Goal: Find contact information: Find contact information

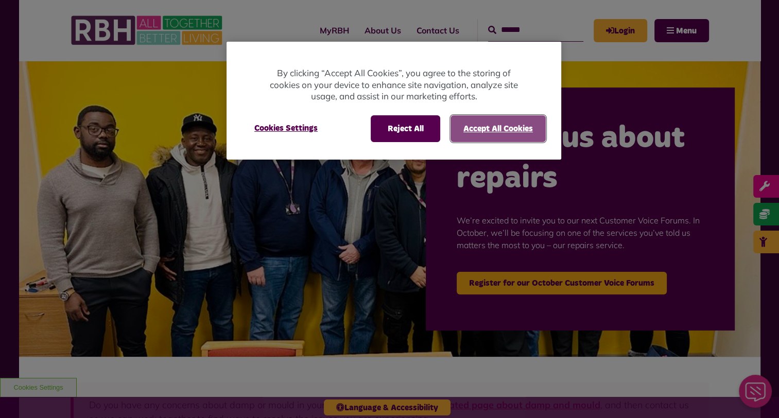
click at [505, 132] on button "Accept All Cookies" at bounding box center [498, 128] width 95 height 27
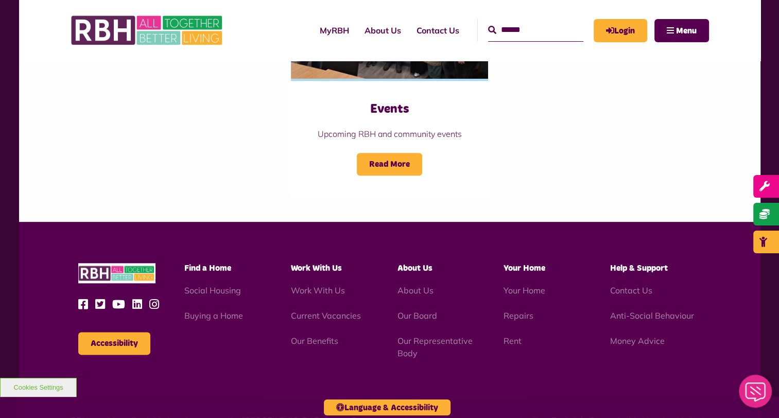
scroll to position [1226, 0]
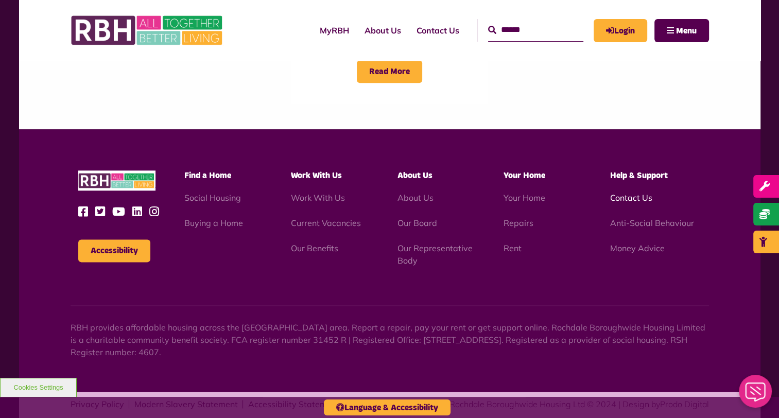
click at [634, 193] on link "Contact Us" at bounding box center [631, 198] width 42 height 10
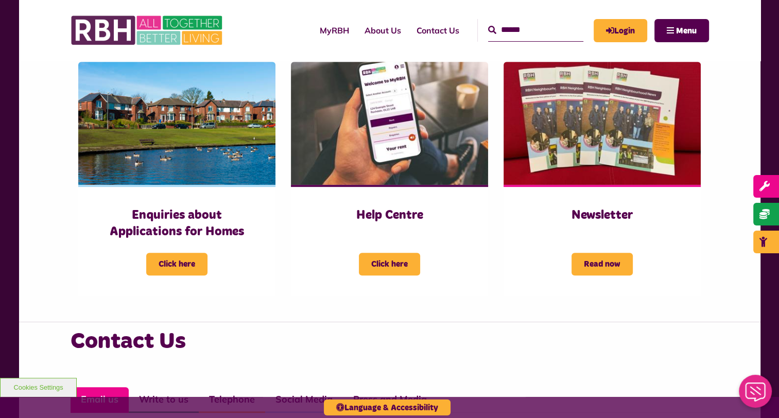
scroll to position [721, 0]
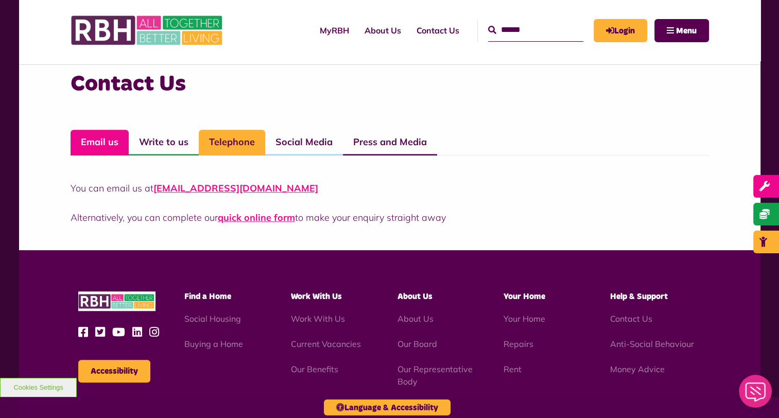
click at [239, 138] on link "Telephone" at bounding box center [232, 143] width 66 height 26
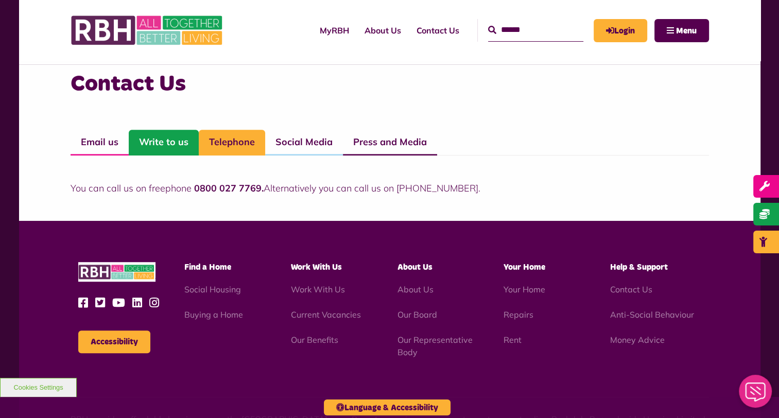
click at [174, 140] on link "Write to us" at bounding box center [164, 143] width 70 height 26
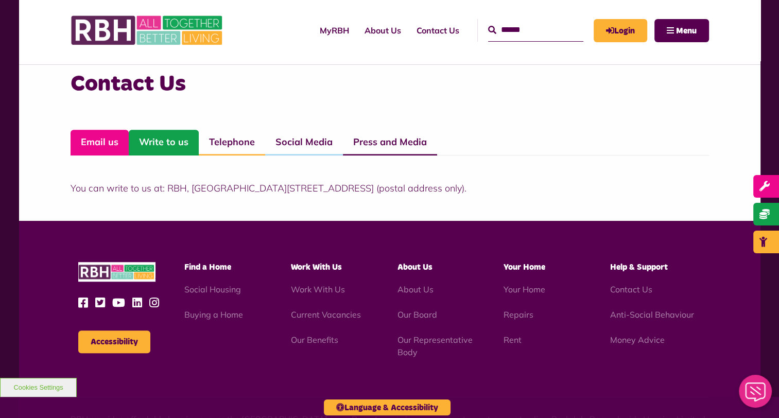
click at [103, 147] on link "Email us" at bounding box center [100, 143] width 58 height 26
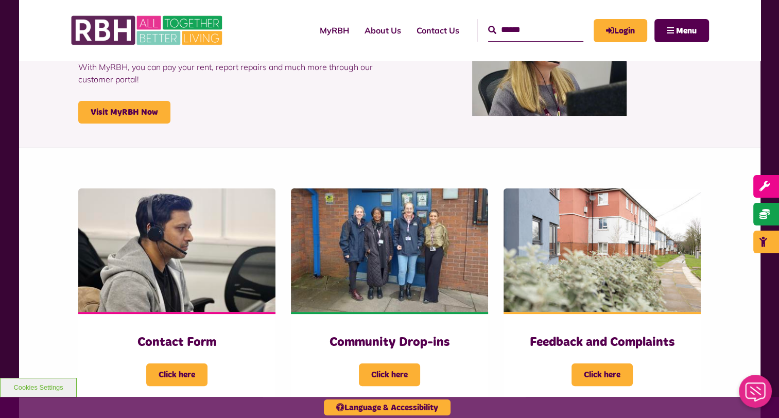
scroll to position [257, 0]
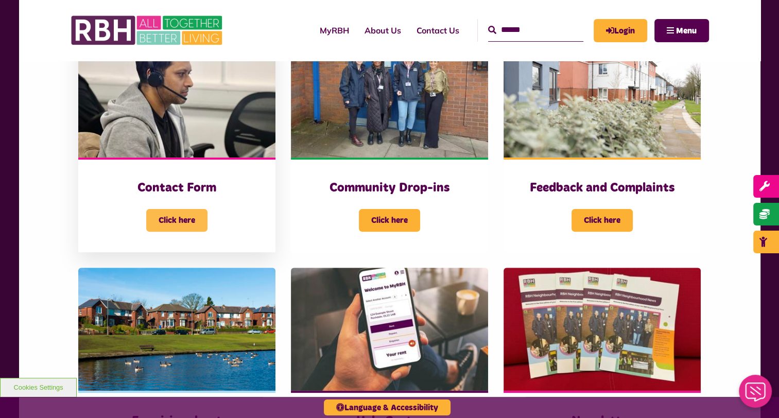
click at [188, 222] on span "Click here" at bounding box center [176, 220] width 61 height 23
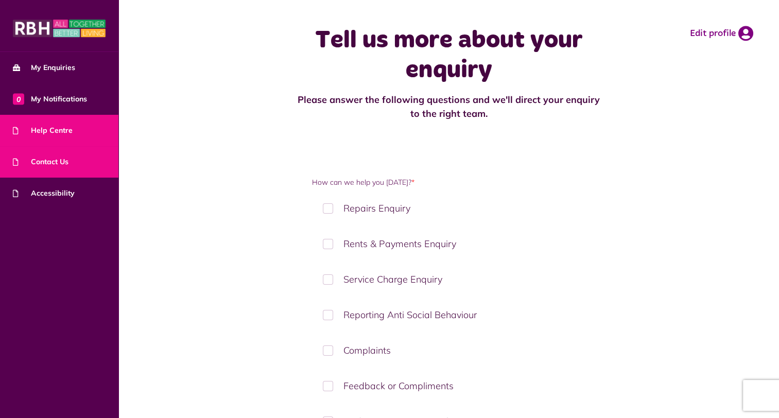
click at [42, 132] on span "Help Centre" at bounding box center [43, 130] width 60 height 11
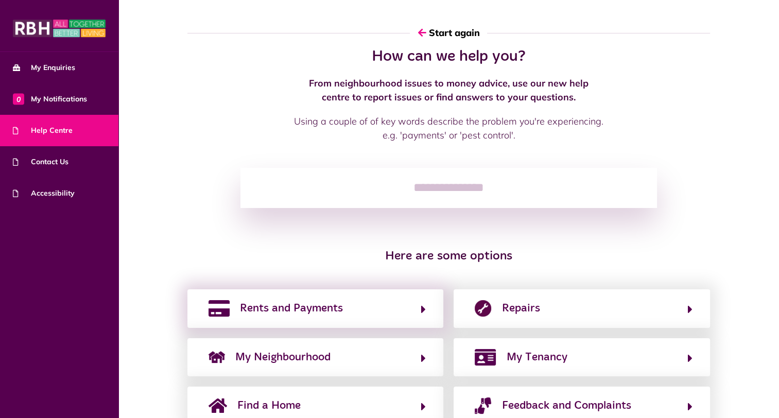
scroll to position [87, 0]
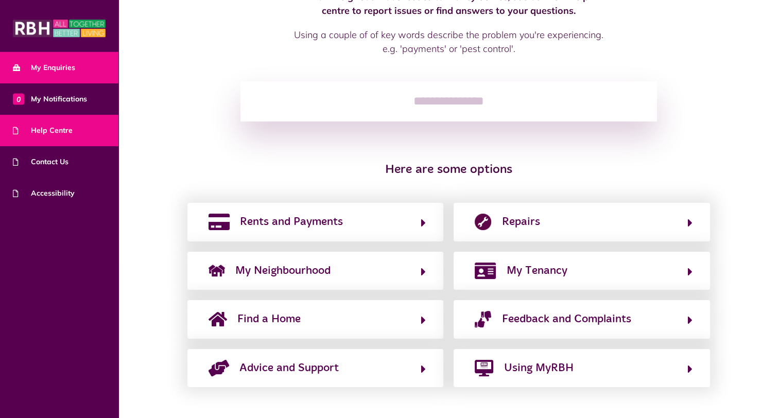
click at [43, 68] on span "My Enquiries" at bounding box center [44, 67] width 62 height 11
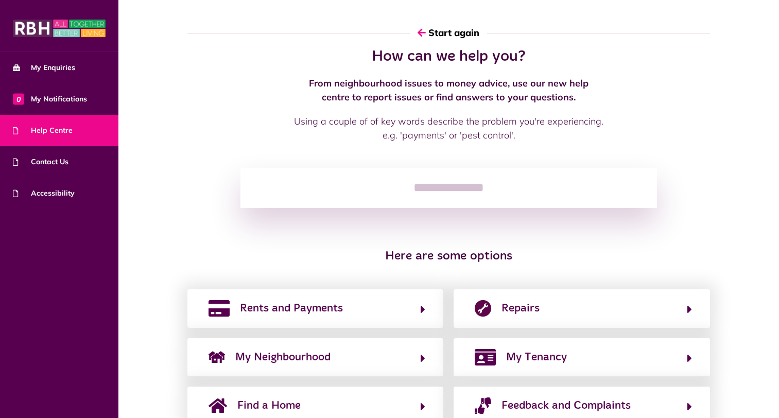
scroll to position [21, 0]
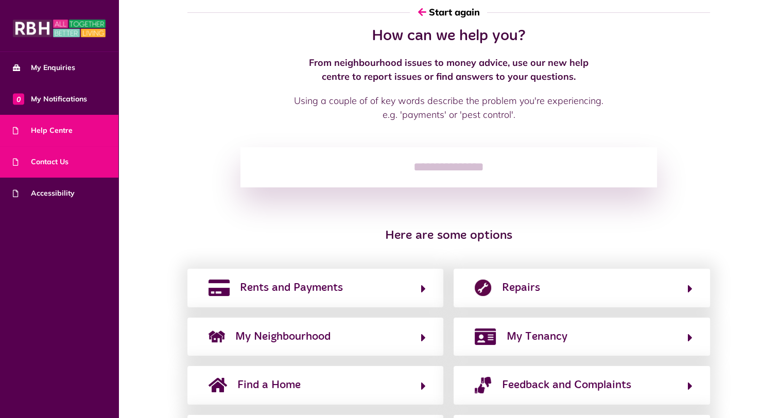
click at [39, 160] on span "Contact Us" at bounding box center [41, 162] width 56 height 11
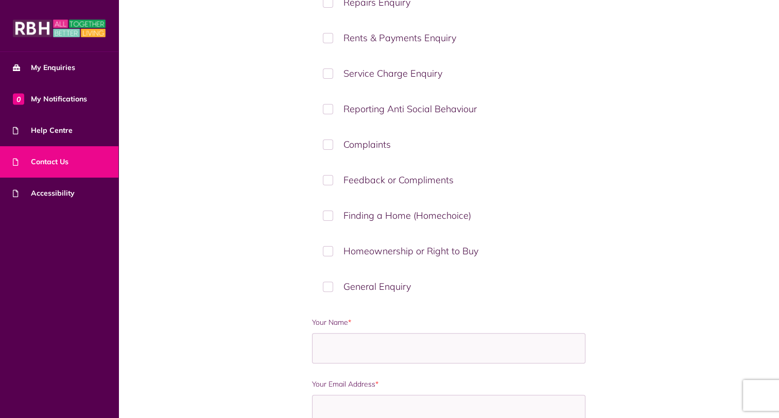
scroll to position [515, 0]
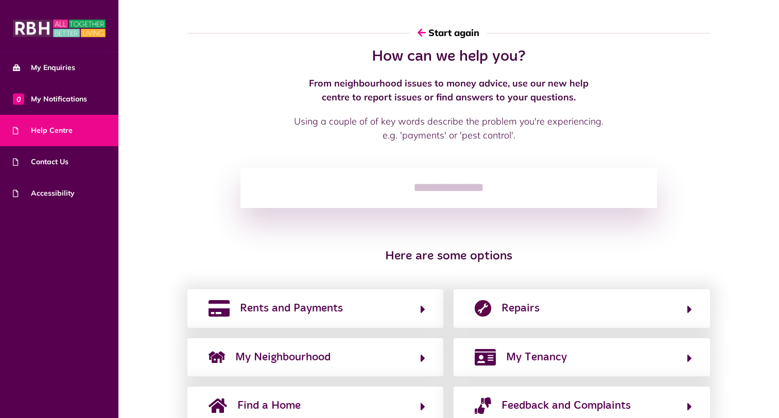
scroll to position [21, 0]
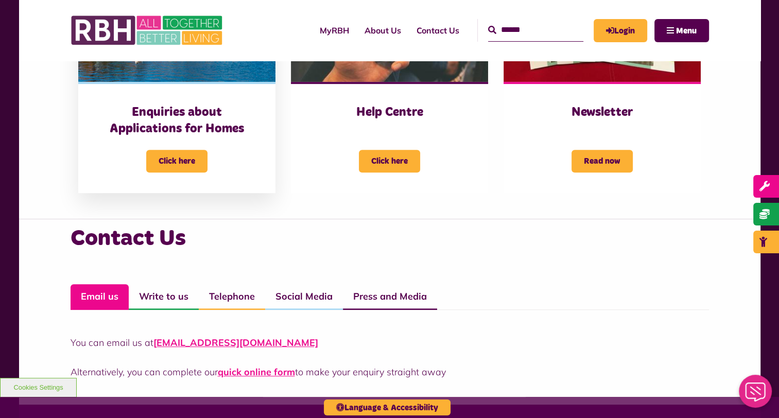
scroll to position [669, 0]
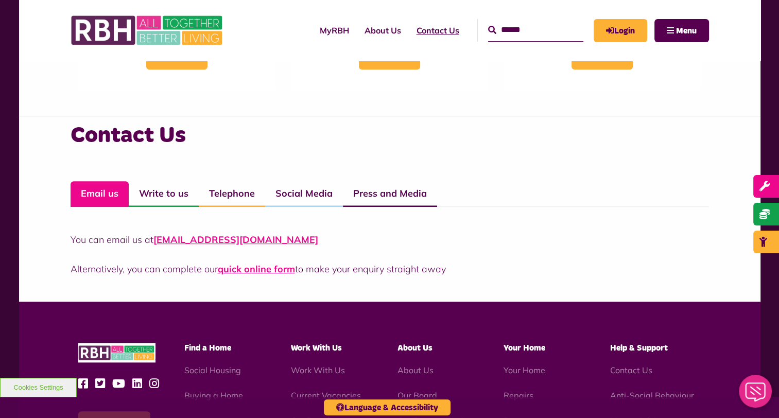
click at [426, 26] on link "Contact Us" at bounding box center [438, 30] width 58 height 28
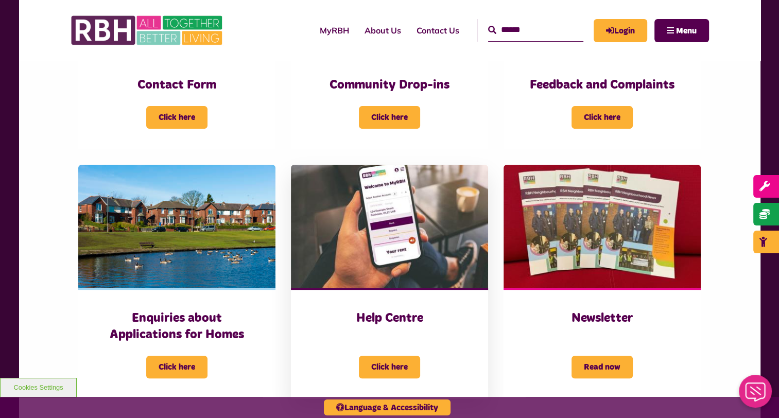
scroll to position [412, 0]
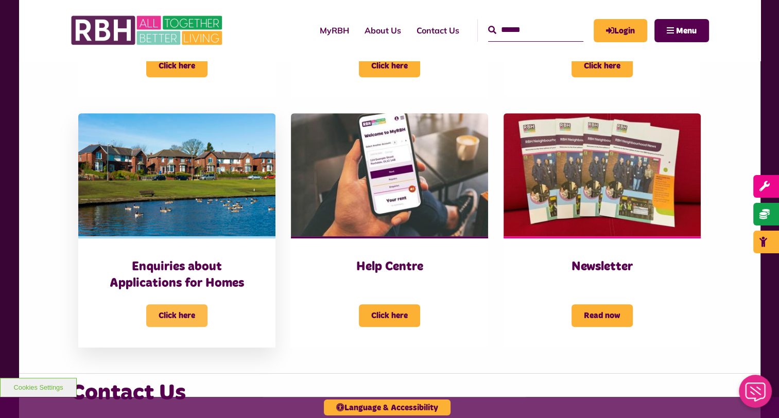
click at [195, 316] on span "Click here" at bounding box center [176, 315] width 61 height 23
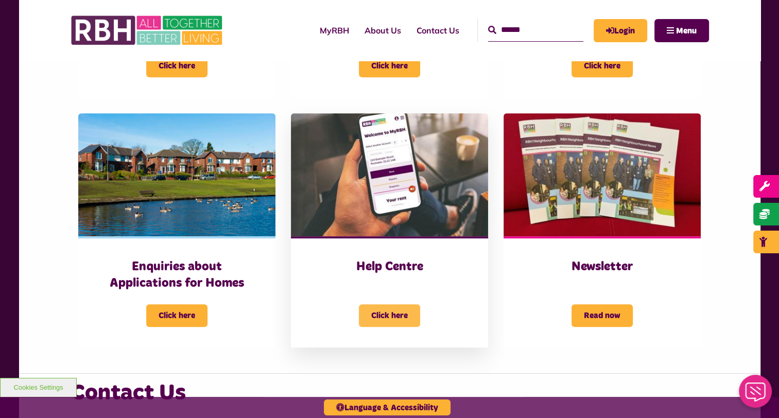
click at [393, 315] on span "Click here" at bounding box center [389, 315] width 61 height 23
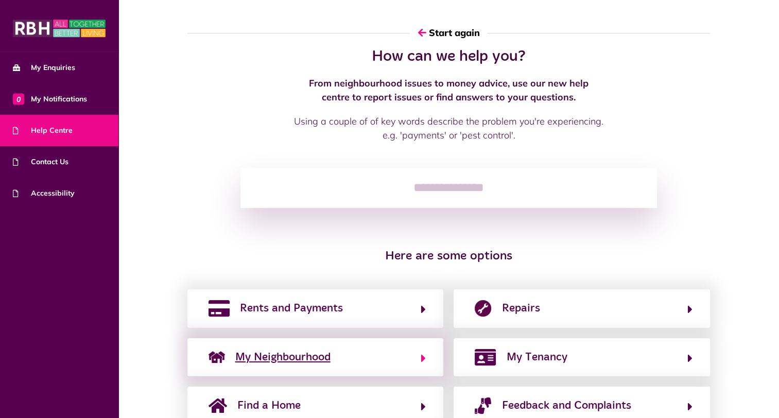
scroll to position [87, 0]
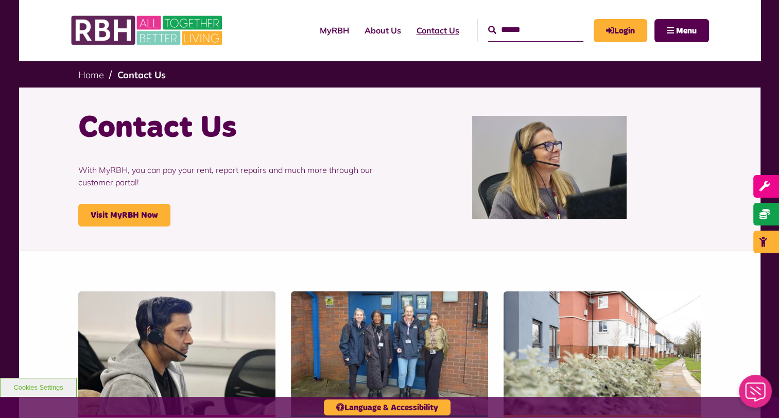
click at [409, 25] on link "Contact Us" at bounding box center [438, 30] width 58 height 28
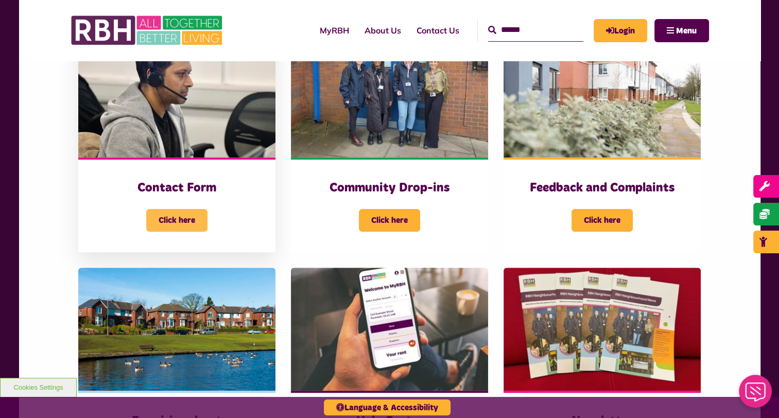
click at [160, 215] on span "Click here" at bounding box center [176, 220] width 61 height 23
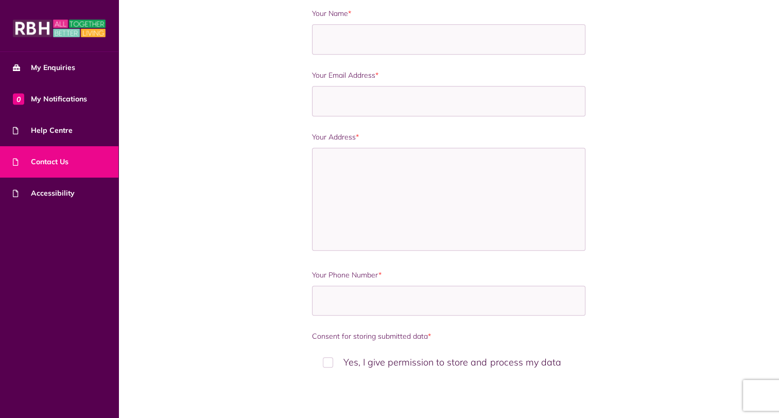
scroll to position [633, 0]
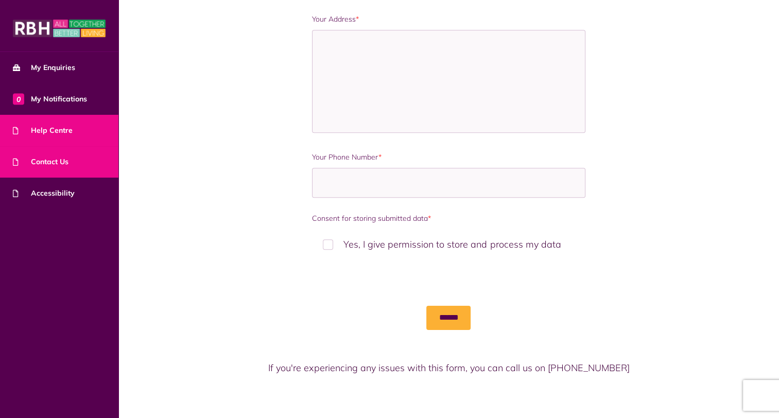
click at [62, 132] on span "Help Centre" at bounding box center [43, 130] width 60 height 11
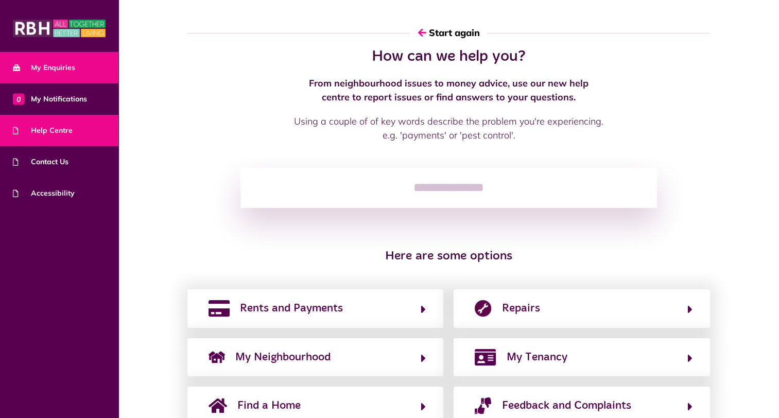
click at [43, 70] on span "My Enquiries" at bounding box center [44, 67] width 62 height 11
